Goal: Task Accomplishment & Management: Manage account settings

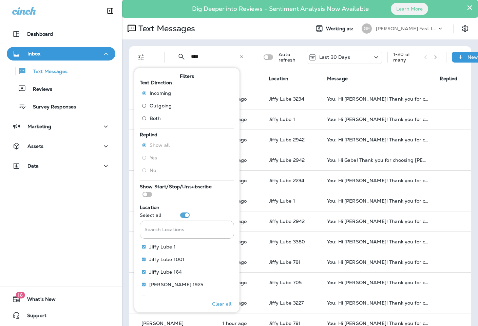
click at [248, 34] on div "Text Messages" at bounding box center [213, 29] width 182 height 14
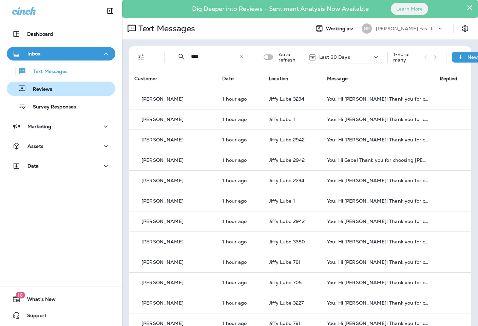
click at [41, 91] on p "Reviews" at bounding box center [39, 89] width 26 height 6
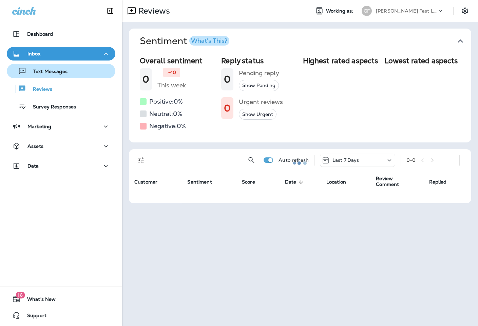
click at [42, 68] on div "Text Messages" at bounding box center [39, 71] width 58 height 10
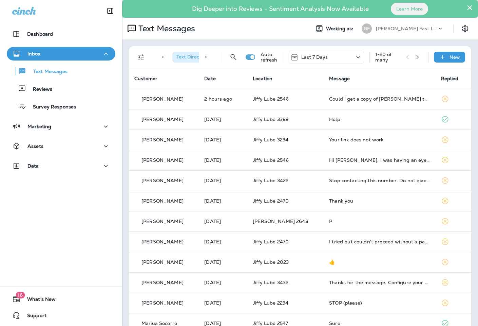
click at [391, 55] on div "1 - 20 of many" at bounding box center [387, 57] width 25 height 11
click at [356, 51] on div "Last 7 Days" at bounding box center [326, 57] width 75 height 13
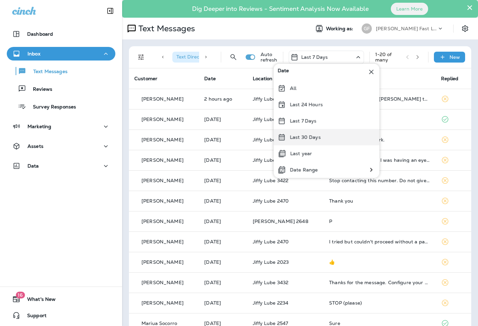
click at [308, 136] on p "Last 30 Days" at bounding box center [305, 136] width 31 height 5
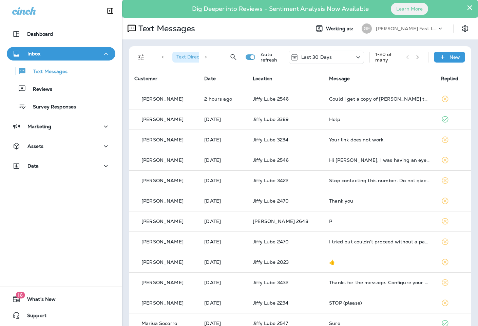
click at [417, 56] on icon "button" at bounding box center [418, 57] width 5 height 5
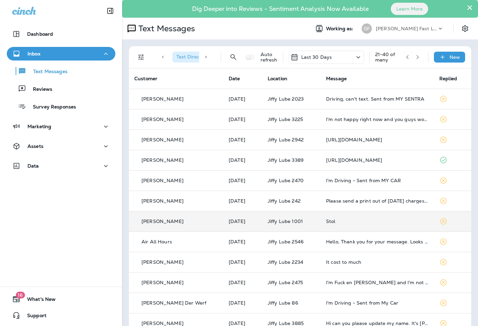
click at [379, 219] on div "Stol" at bounding box center [377, 220] width 103 height 5
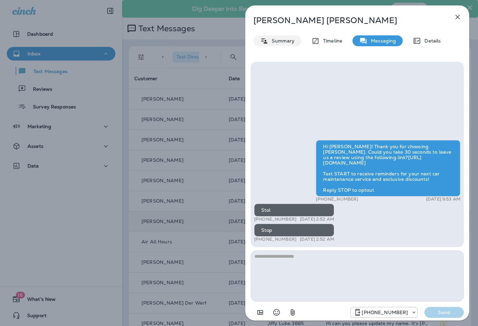
click at [270, 39] on p "Summary" at bounding box center [282, 40] width 26 height 5
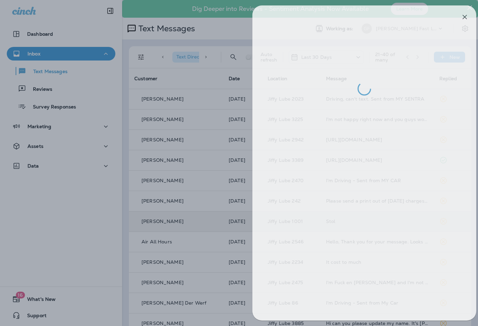
click at [166, 124] on div at bounding box center [246, 163] width 478 height 326
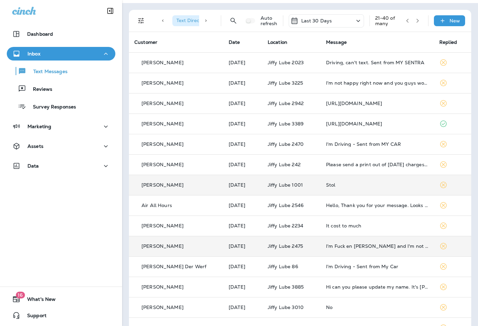
scroll to position [37, 0]
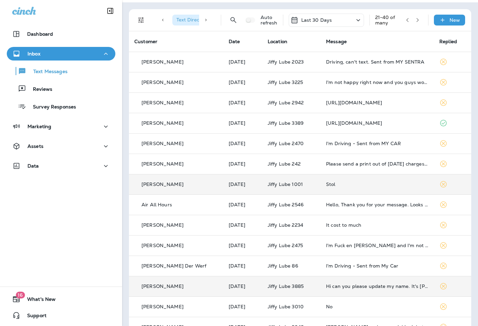
click at [409, 285] on div "Hi can you please update my name. It's [PERSON_NAME]." at bounding box center [377, 285] width 103 height 5
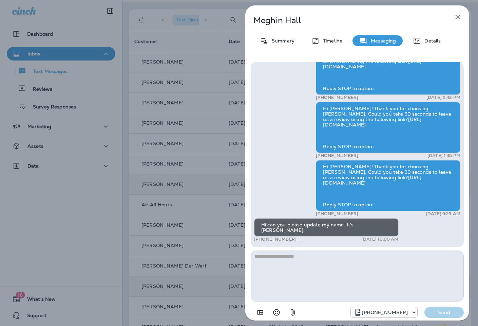
click at [176, 122] on div "[PERSON_NAME] Summary Timeline Messaging Details Hi [PERSON_NAME]! Thank you fo…" at bounding box center [239, 163] width 478 height 326
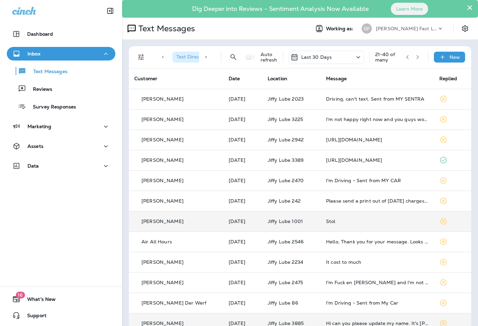
click at [419, 54] on button "button" at bounding box center [418, 57] width 10 height 10
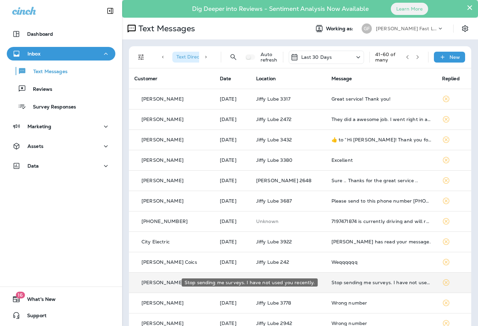
click at [354, 281] on div "Stop sending me surveys. I have not used you recently." at bounding box center [382, 281] width 100 height 5
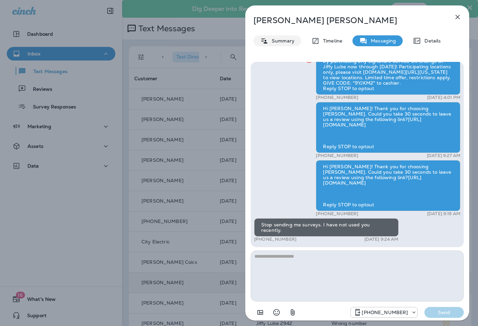
click at [273, 41] on p "Summary" at bounding box center [282, 40] width 26 height 5
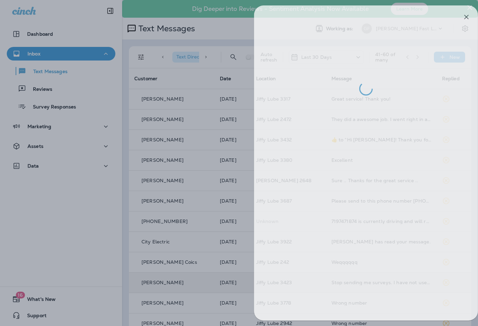
click at [205, 112] on div at bounding box center [248, 163] width 478 height 326
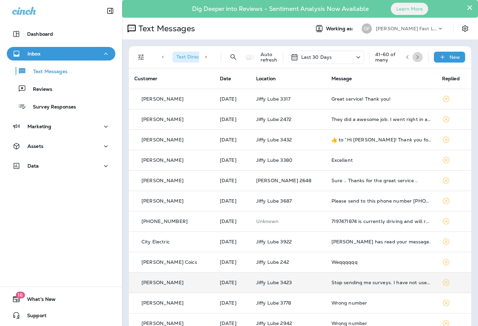
click at [416, 56] on icon "button" at bounding box center [418, 57] width 5 height 5
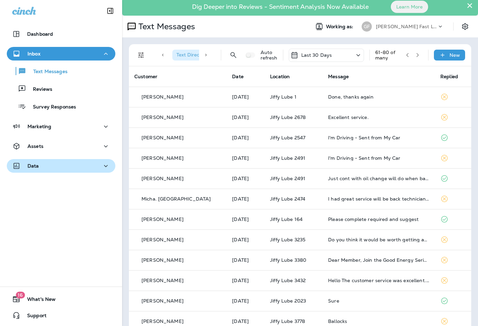
scroll to position [2, 0]
